Goal: Transaction & Acquisition: Obtain resource

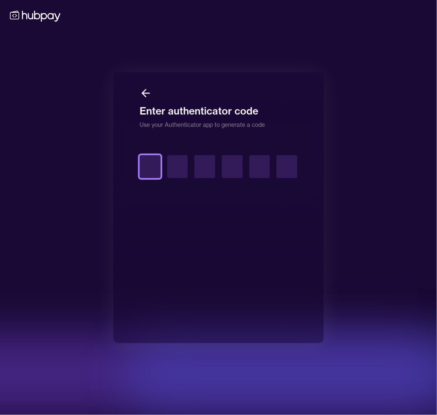
type input "*"
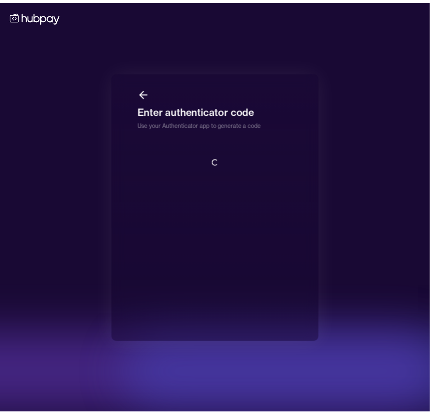
scroll to position [0, 0]
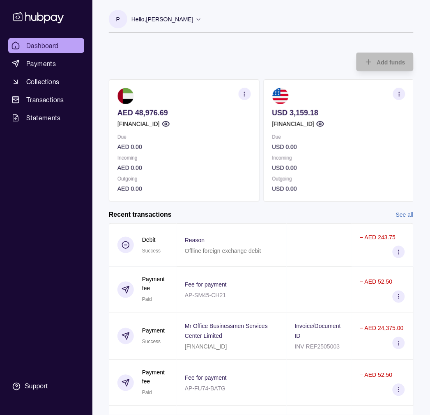
click at [173, 62] on div "Add funds AED 48,976.69 AE090960000536060001172 Due AED 0.00 Incoming AED 0.00 …" at bounding box center [261, 123] width 304 height 158
click at [158, 113] on p "AED 48,976.69" at bounding box center [183, 112] width 133 height 9
click at [156, 111] on p "AED 48,976.69" at bounding box center [183, 112] width 133 height 9
click at [152, 111] on p "AED 48,976.69" at bounding box center [183, 112] width 133 height 9
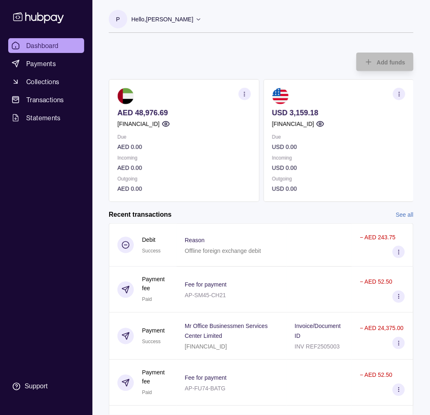
click at [152, 111] on p "AED 48,976.69" at bounding box center [183, 112] width 133 height 9
click at [198, 112] on p "AED 48,976.69" at bounding box center [183, 112] width 133 height 9
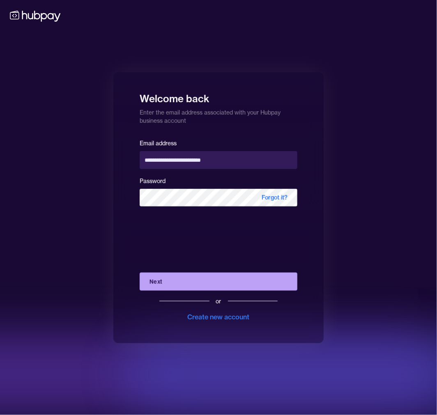
click at [215, 227] on form "**********" at bounding box center [219, 230] width 158 height 184
click at [208, 275] on button "Next" at bounding box center [219, 281] width 158 height 18
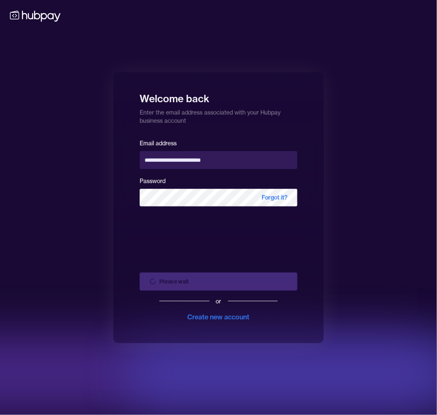
click at [212, 281] on div "Please wait or Create new account" at bounding box center [219, 294] width 158 height 56
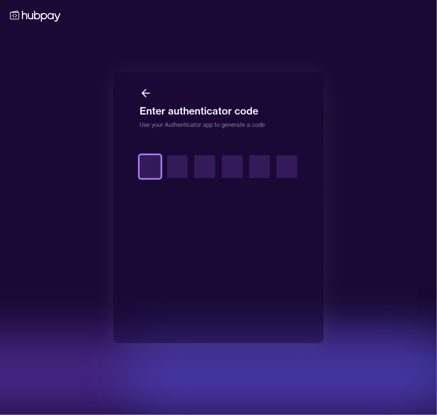
click at [144, 172] on input "text" at bounding box center [150, 166] width 21 height 23
type input "*"
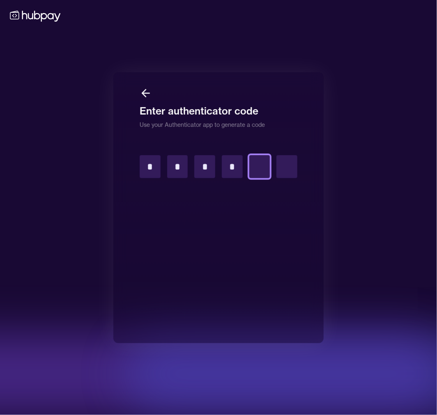
type input "*"
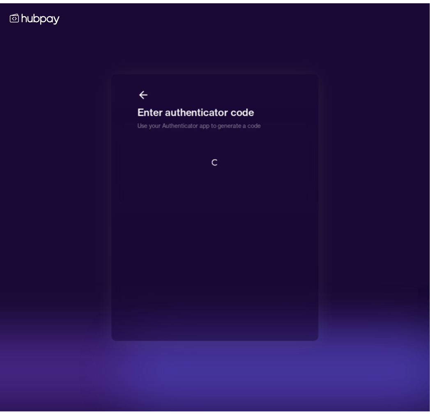
scroll to position [0, 0]
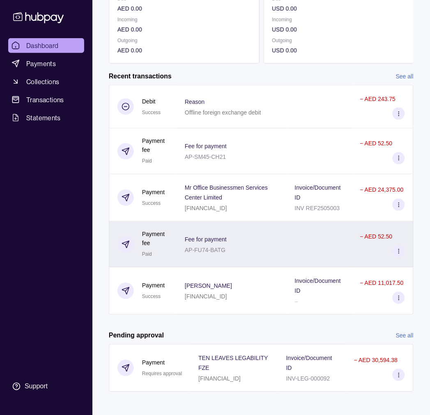
scroll to position [142, 0]
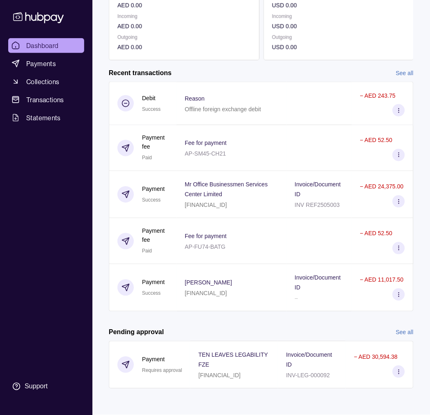
click at [410, 72] on link "See all" at bounding box center [405, 73] width 18 height 9
click at [402, 329] on link "See all" at bounding box center [405, 332] width 18 height 9
drag, startPoint x: 215, startPoint y: 192, endPoint x: 234, endPoint y: 189, distance: 19.5
click at [215, 192] on p "Mr Office Businessmen Services Center Limited" at bounding box center [226, 189] width 83 height 16
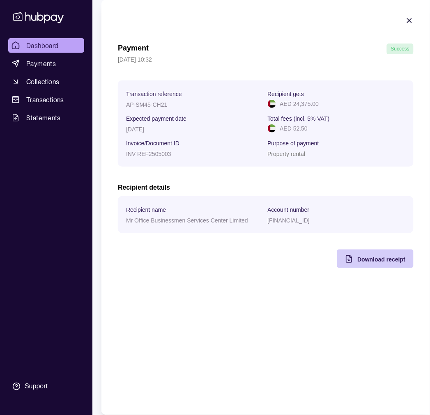
drag, startPoint x: 362, startPoint y: 253, endPoint x: 368, endPoint y: 254, distance: 5.6
click at [362, 253] on div "Download receipt" at bounding box center [368, 258] width 73 height 18
click at [152, 105] on p "AP-SM45-CH21" at bounding box center [146, 104] width 41 height 7
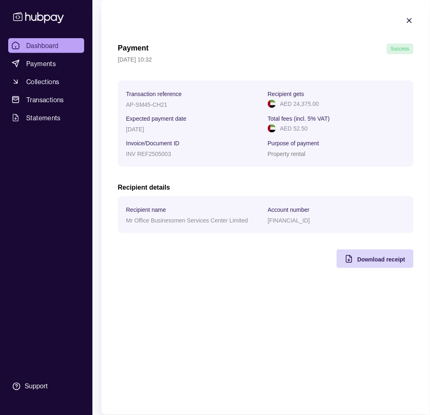
click at [162, 121] on p "Expected payment date" at bounding box center [156, 118] width 60 height 7
click at [149, 106] on p "AP-SM45-CH21" at bounding box center [146, 104] width 41 height 7
copy p "AP-SM45-CH21"
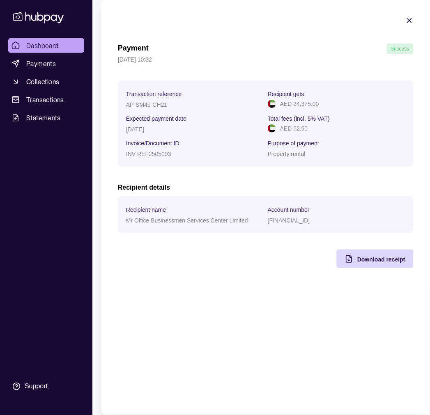
click at [227, 317] on div "Payment Success 06 Aug 2025 | 10:32 Transaction reference AP-SM45-CH21 Recipien…" at bounding box center [265, 207] width 328 height 415
click at [265, 310] on div "Payment Success 06 Aug 2025 | 10:32 Transaction reference AP-SM45-CH21 Recipien…" at bounding box center [265, 207] width 328 height 415
click at [300, 326] on div "Payment Success 06 Aug 2025 | 10:32 Transaction reference AP-SM45-CH21 Recipien…" at bounding box center [265, 207] width 328 height 415
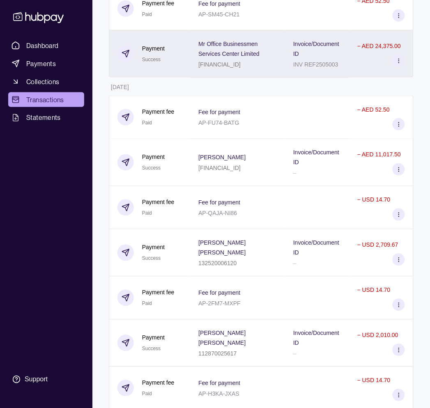
scroll to position [182, 0]
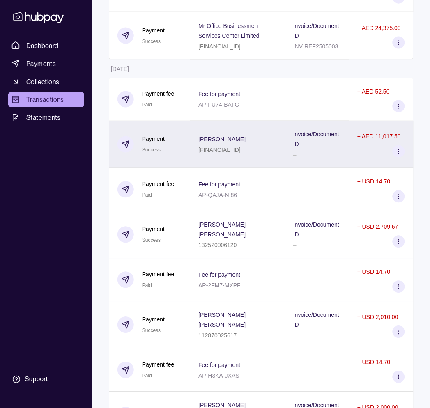
click at [323, 160] on div "–" at bounding box center [317, 155] width 48 height 10
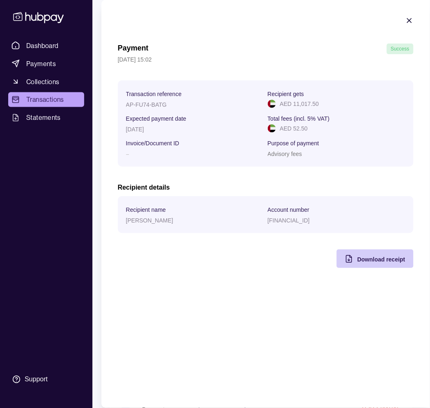
click at [383, 257] on span "Download receipt" at bounding box center [381, 259] width 48 height 7
click at [222, 268] on div "Payment Success 01 Aug 2025 | 15:02 Transaction reference AP-FU74-BATG Recipien…" at bounding box center [265, 155] width 295 height 224
click at [149, 100] on div "AP-FU74-BATG" at bounding box center [194, 104] width 137 height 10
click at [149, 107] on p "AP-FU74-BATG" at bounding box center [146, 104] width 41 height 7
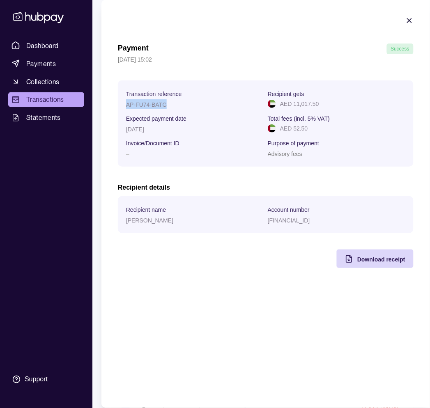
click at [149, 107] on p "AP-FU74-BATG" at bounding box center [146, 104] width 41 height 7
copy p "AP-FU74-BATG"
click at [412, 21] on icon "button" at bounding box center [409, 20] width 8 height 8
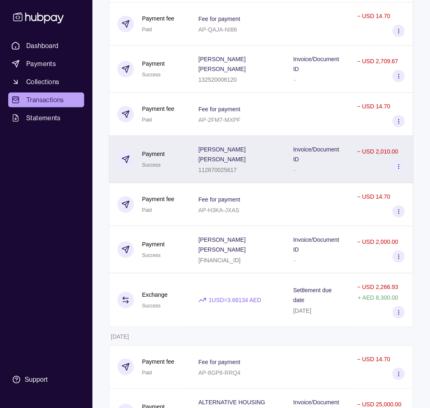
scroll to position [364, 0]
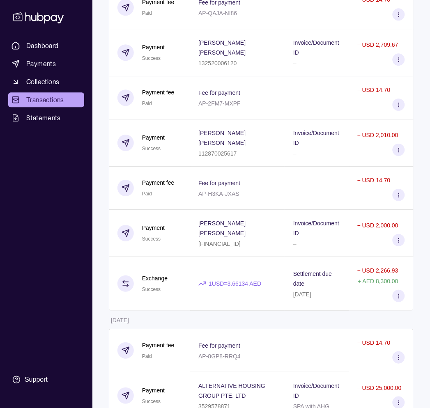
click at [269, 158] on div "Danelle Joyce Espejo Ong 112870025617" at bounding box center [237, 143] width 78 height 30
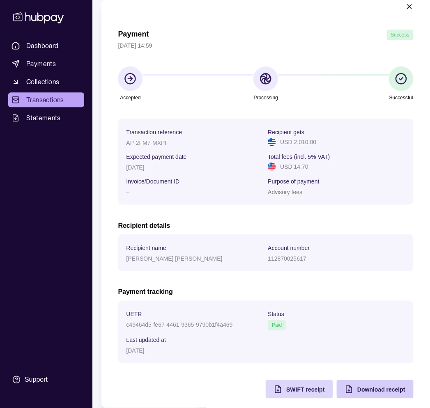
scroll to position [22, 0]
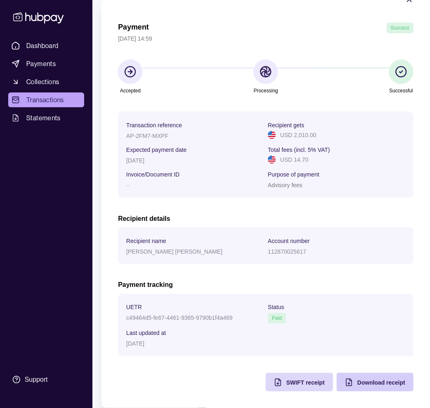
click at [372, 388] on div "Download receipt" at bounding box center [368, 382] width 73 height 18
click at [144, 343] on p "[DATE]" at bounding box center [135, 344] width 18 height 7
click at [143, 133] on p "AP-2FM7-MXPF" at bounding box center [147, 136] width 42 height 7
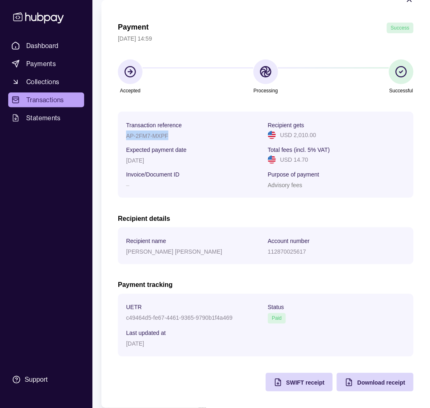
click at [143, 133] on p "AP-2FM7-MXPF" at bounding box center [147, 136] width 42 height 7
copy p "AP-2FM7-MXPF"
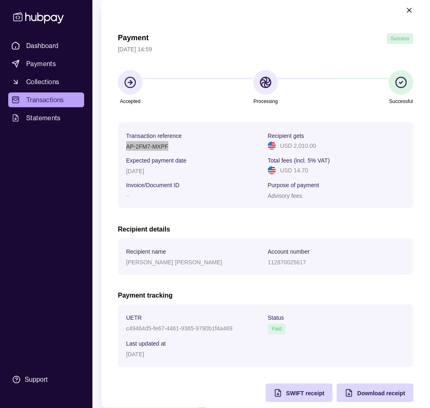
scroll to position [0, 0]
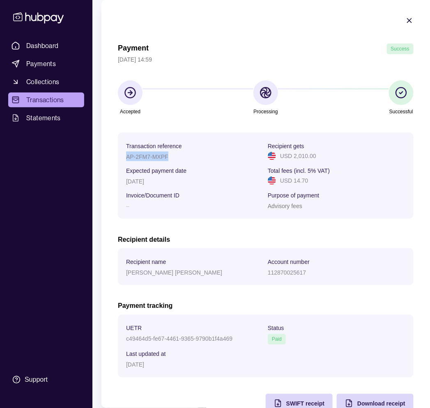
click at [405, 22] on icon "button" at bounding box center [409, 20] width 8 height 8
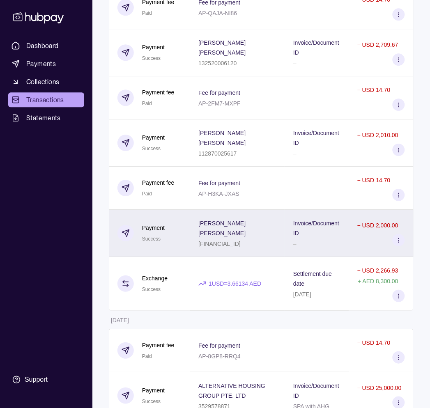
click at [341, 238] on span "Invoice/Document ID" at bounding box center [317, 228] width 48 height 20
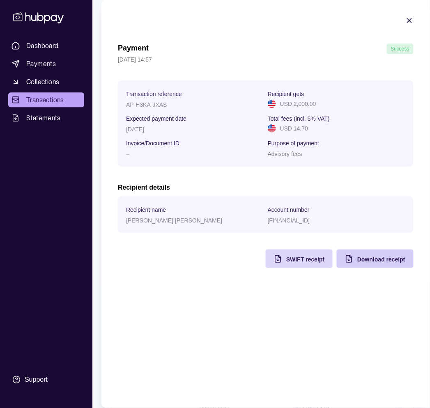
click at [385, 261] on span "Download receipt" at bounding box center [381, 259] width 48 height 7
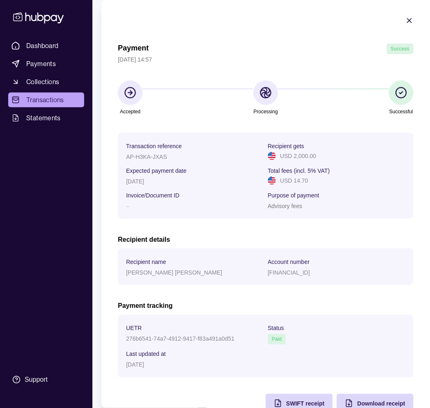
click at [150, 157] on p "AP-H3KA-JXAS" at bounding box center [146, 156] width 41 height 7
copy p "AP-H3KA-JXAS"
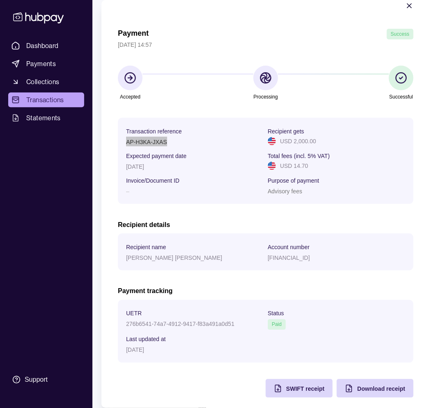
scroll to position [22, 0]
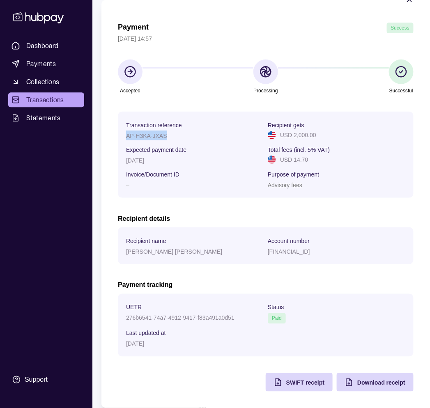
drag, startPoint x: 41, startPoint y: 102, endPoint x: 49, endPoint y: 103, distance: 7.8
click at [41, 102] on html "Dashboard Payments Collections Transactions Statements Support P Hello, Pia Val…" at bounding box center [215, 202] width 430 height 1133
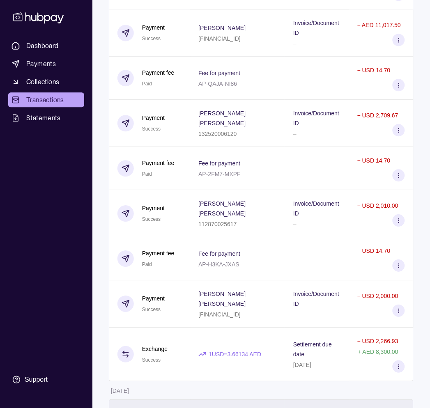
scroll to position [273, 0]
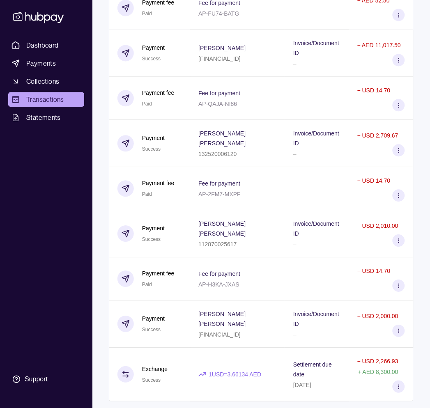
drag, startPoint x: 231, startPoint y: 153, endPoint x: 239, endPoint y: 156, distance: 7.9
click at [231, 153] on div "Miguel Iñigo Cantuba Villenas 132520006120" at bounding box center [237, 143] width 95 height 47
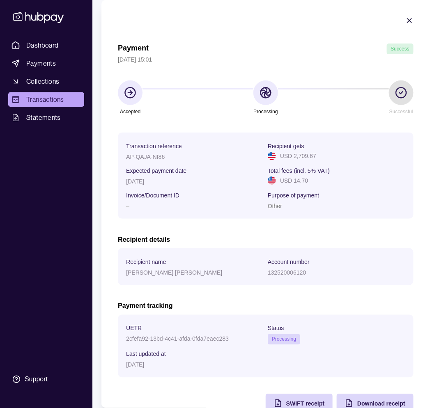
scroll to position [22, 0]
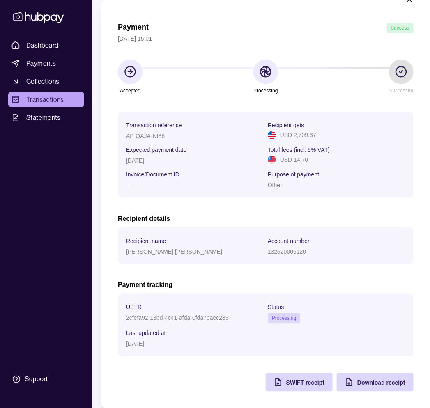
click at [253, 66] on div "Processing" at bounding box center [265, 77] width 25 height 36
click at [253, 69] on section at bounding box center [265, 71] width 25 height 25
click at [260, 71] on icon at bounding box center [265, 71] width 13 height 13
click at [262, 71] on icon at bounding box center [266, 71] width 8 height 9
drag, startPoint x: 378, startPoint y: 377, endPoint x: 393, endPoint y: 379, distance: 14.9
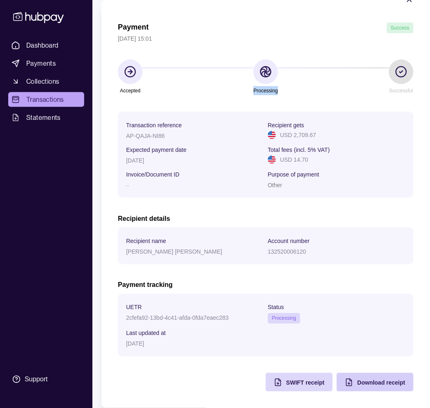
click at [378, 378] on div "Download receipt" at bounding box center [381, 382] width 48 height 10
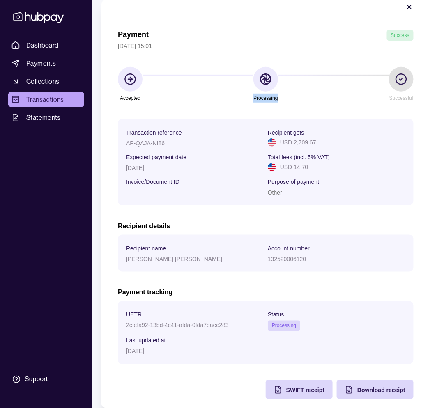
scroll to position [0, 0]
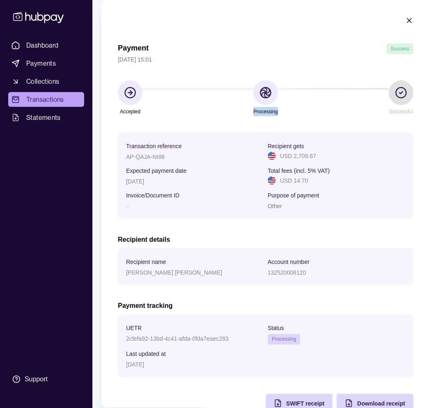
click at [407, 21] on icon "button" at bounding box center [409, 20] width 4 height 4
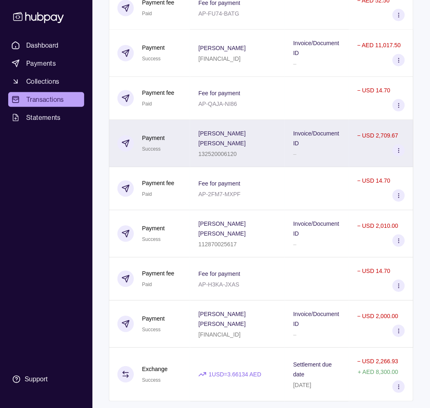
click at [231, 158] on p "132520006120" at bounding box center [217, 154] width 38 height 7
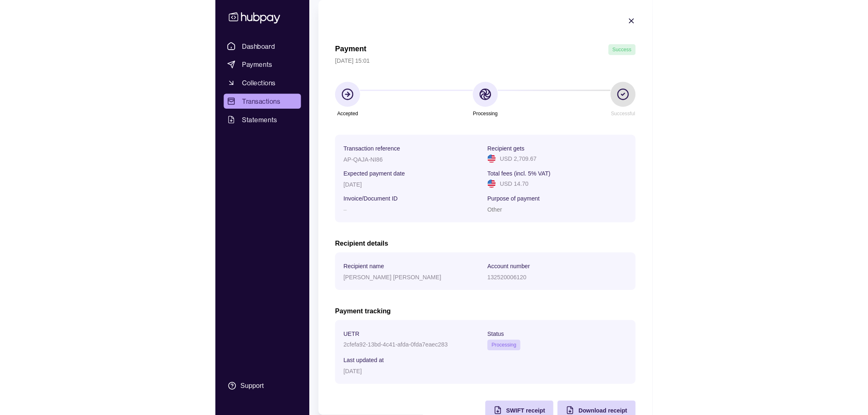
scroll to position [22, 0]
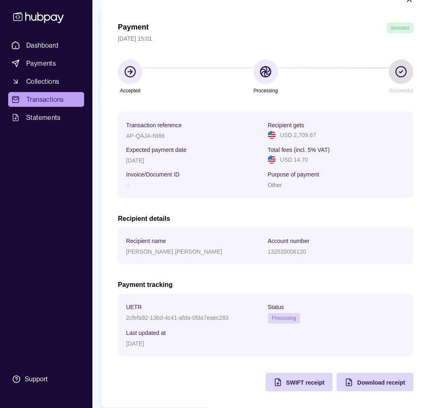
click at [148, 130] on div "AP-QAJA-NI86" at bounding box center [194, 135] width 137 height 10
click at [151, 133] on p "AP-QAJA-NI86" at bounding box center [145, 136] width 39 height 7
click at [151, 134] on p "AP-QAJA-NI86" at bounding box center [145, 136] width 39 height 7
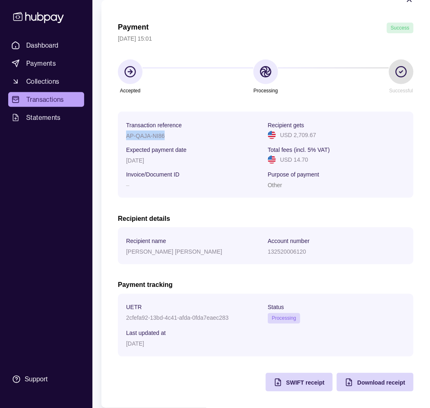
click at [151, 134] on p "AP-QAJA-NI86" at bounding box center [145, 136] width 39 height 7
copy p "AP-QAJA-NI86"
click at [360, 384] on span "Download receipt" at bounding box center [381, 383] width 48 height 7
click at [144, 133] on p "AP-QAJA-NI86" at bounding box center [145, 136] width 39 height 7
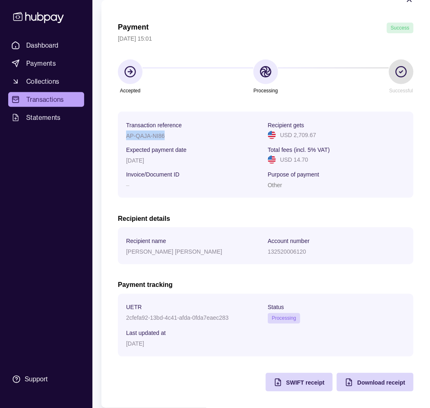
click at [144, 133] on p "AP-QAJA-NI86" at bounding box center [145, 136] width 39 height 7
click at [156, 135] on p "AP-QAJA-NI86" at bounding box center [145, 136] width 39 height 7
click at [155, 135] on p "AP-QAJA-NI86" at bounding box center [145, 136] width 39 height 7
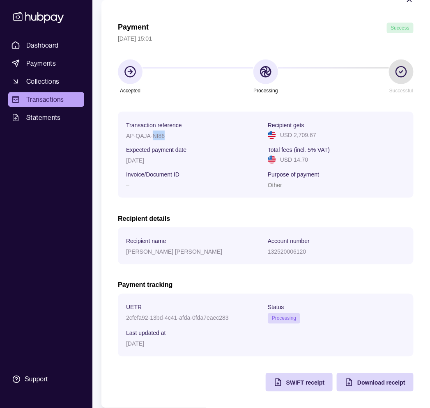
click at [155, 135] on p "AP-QAJA-NI86" at bounding box center [145, 136] width 39 height 7
drag, startPoint x: 155, startPoint y: 135, endPoint x: 136, endPoint y: 135, distance: 19.3
click at [136, 135] on p "AP-QAJA-NI86" at bounding box center [145, 136] width 39 height 7
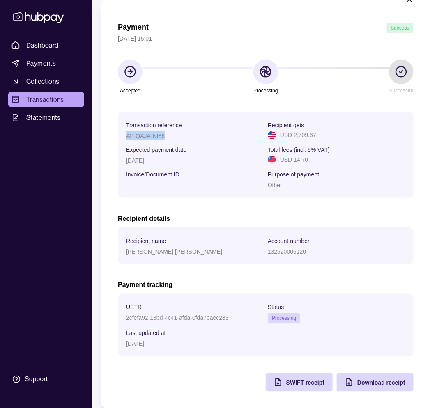
copy p "AP-QAJA-NI86"
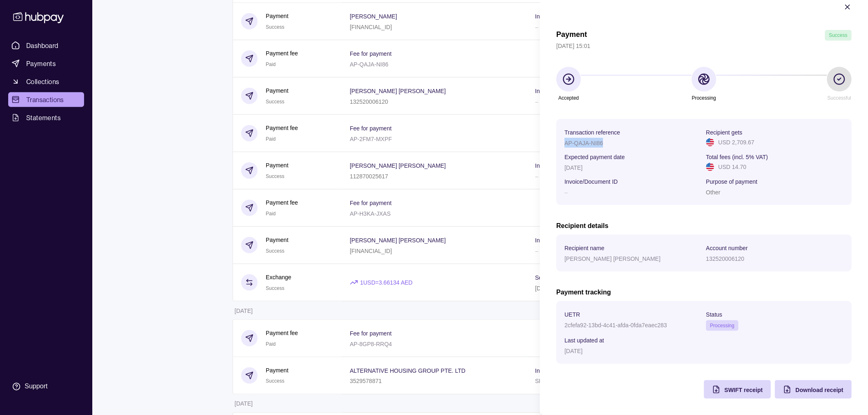
scroll to position [14, 0]
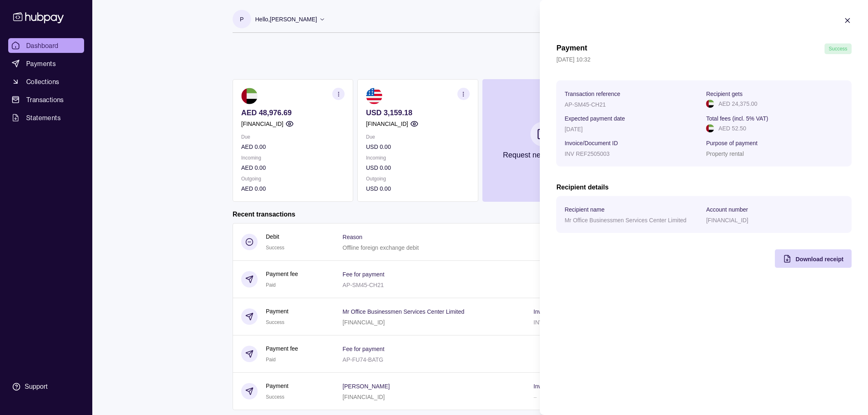
scroll to position [89, 0]
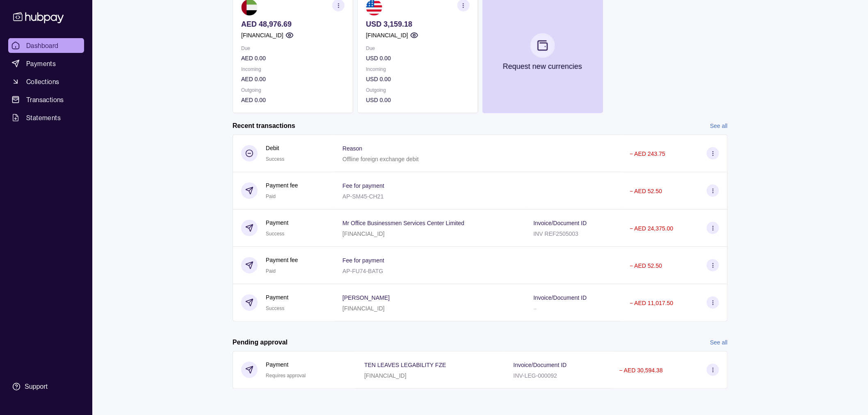
click at [182, 245] on html "Dashboard Payments Collections Transactions Statements Support P Hello, [PERSON…" at bounding box center [434, 163] width 868 height 504
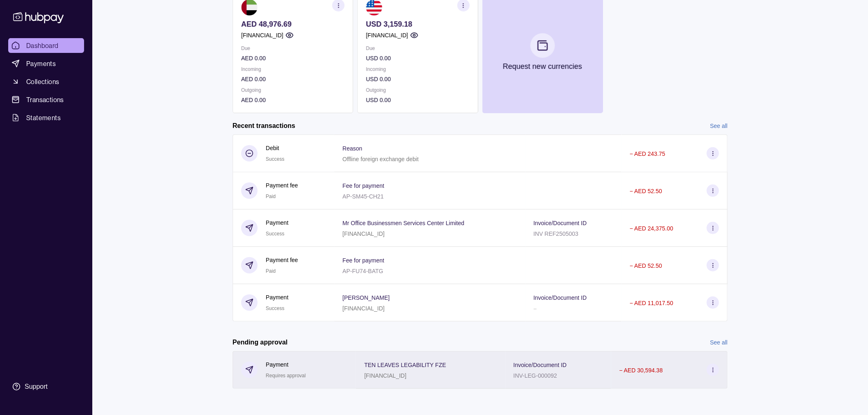
click at [474, 363] on div "TEN LEAVES LEGABILITY FZE [FINANCIAL_ID]" at bounding box center [430, 370] width 133 height 21
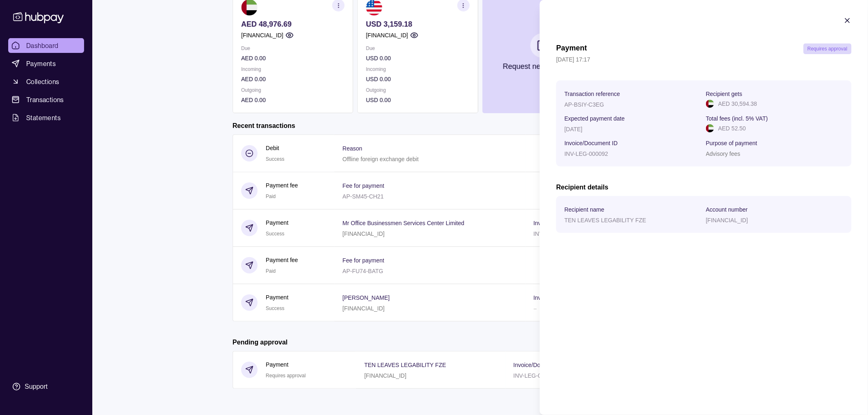
click at [150, 269] on html "Dashboard Payments Collections Transactions Statements Support P Hello, [PERSON…" at bounding box center [434, 163] width 868 height 504
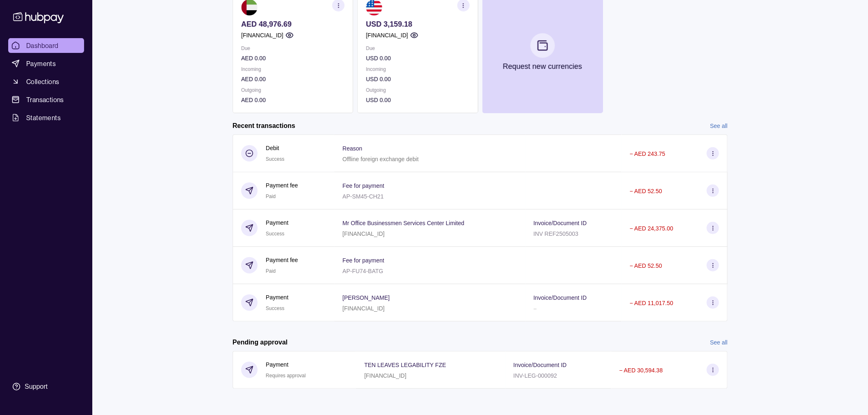
click at [405, 23] on p "USD 3,159.18" at bounding box center [417, 24] width 103 height 9
click at [403, 23] on p "USD 3,159.18" at bounding box center [417, 24] width 103 height 9
